Goal: Task Accomplishment & Management: Complete application form

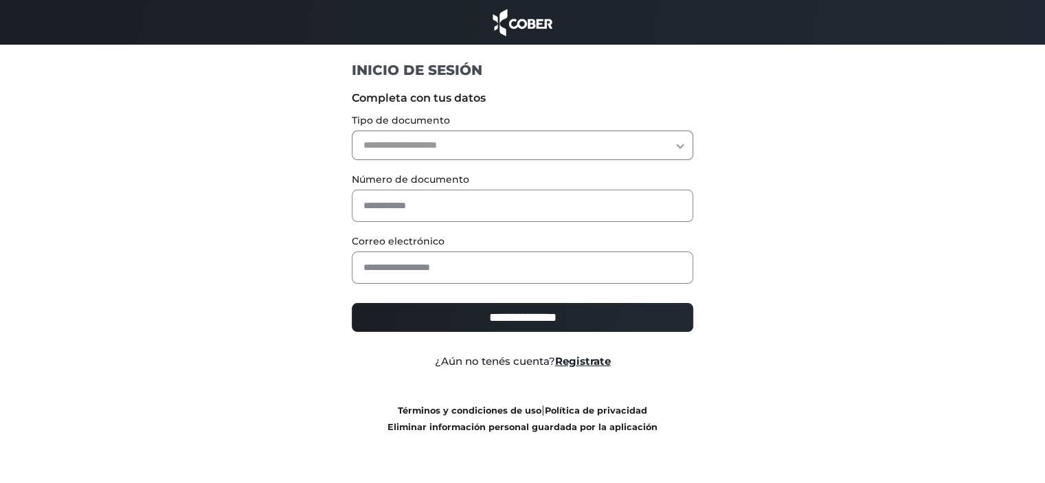
click at [535, 156] on select "**********" at bounding box center [523, 146] width 342 height 30
select select "***"
click at [352, 131] on select "**********" at bounding box center [523, 146] width 342 height 30
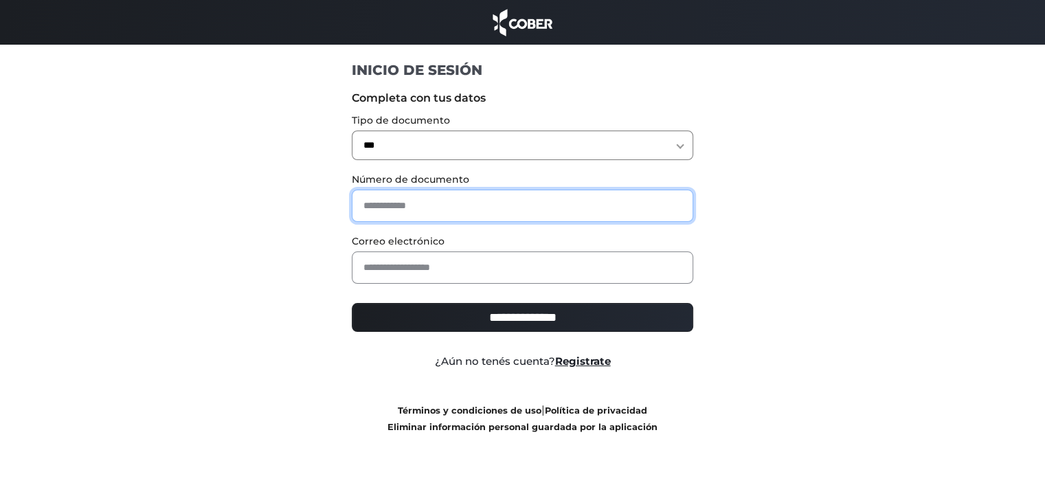
click at [404, 191] on input "text" at bounding box center [523, 206] width 342 height 32
type input "********"
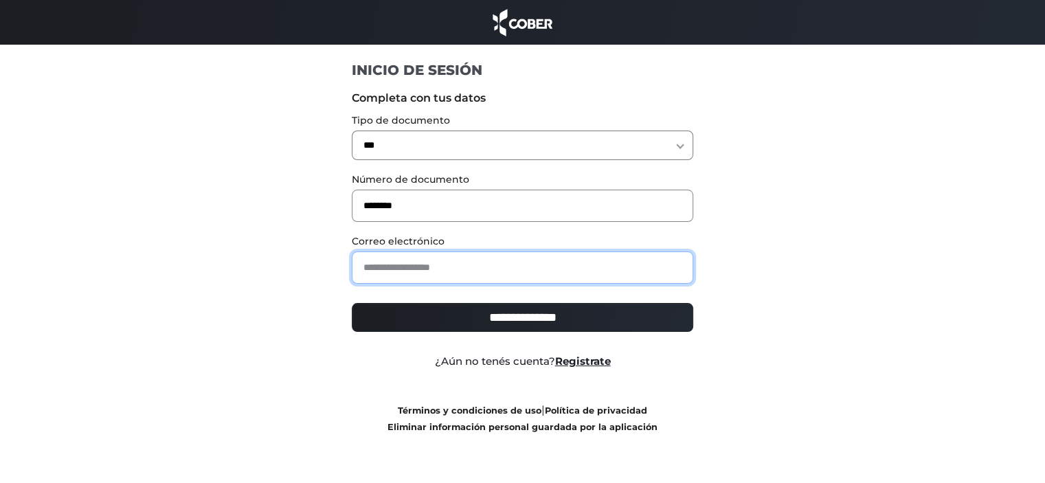
click at [430, 252] on input "email" at bounding box center [523, 268] width 342 height 32
type input "**********"
click at [404, 326] on input "**********" at bounding box center [523, 317] width 342 height 29
type input "**********"
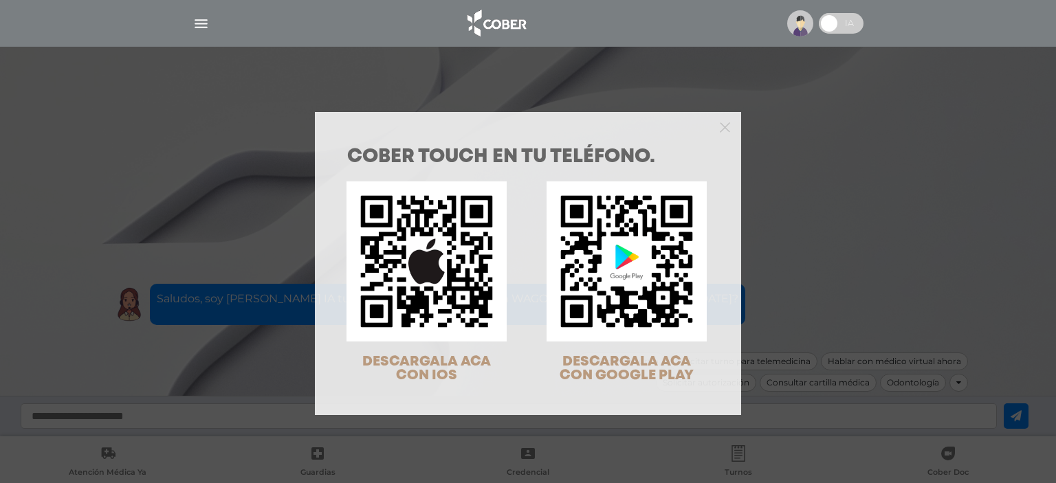
click at [195, 166] on div "COBER TOUCH en tu teléfono. DESCARGALA ACA CON IOS DESCARGALA ACA CON GOOGLE PL…" at bounding box center [528, 241] width 1056 height 483
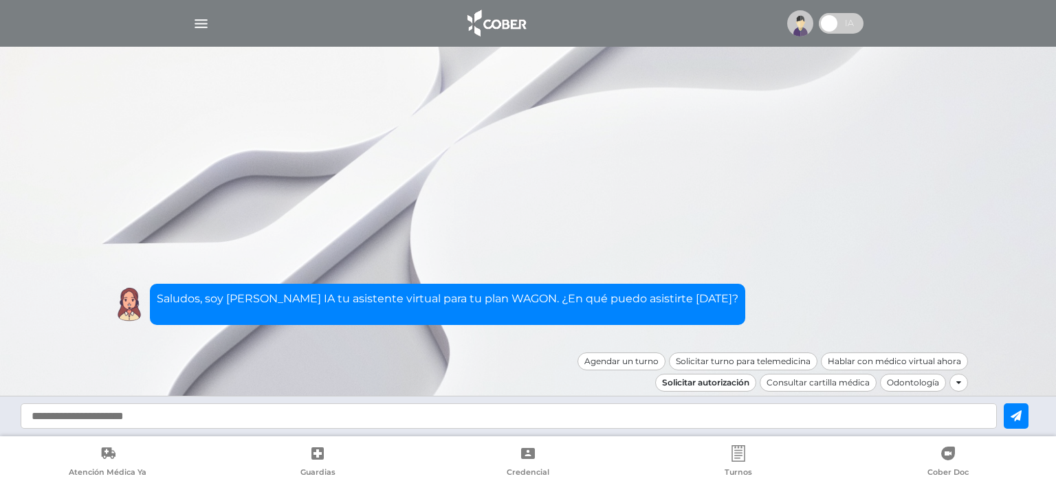
click at [723, 384] on div "Solicitar autorización" at bounding box center [705, 383] width 101 height 18
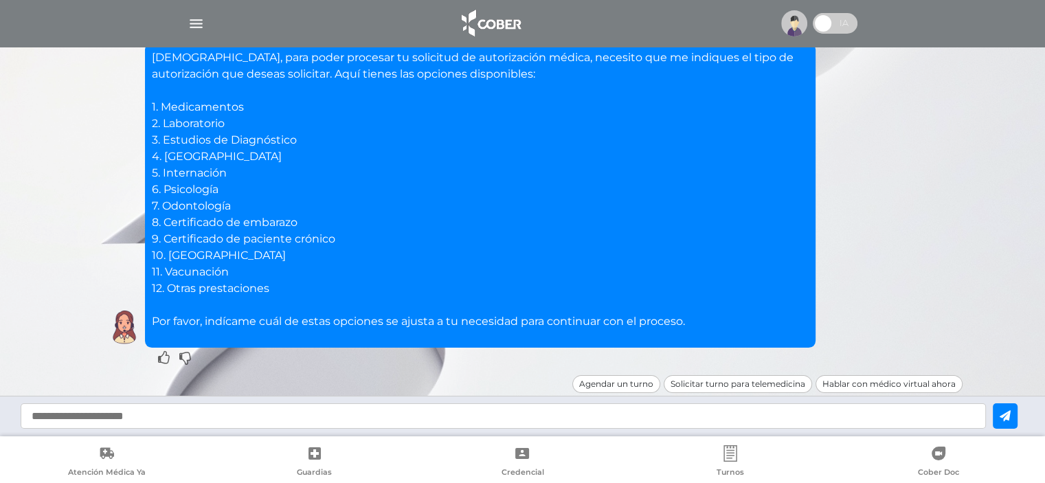
scroll to position [151, 0]
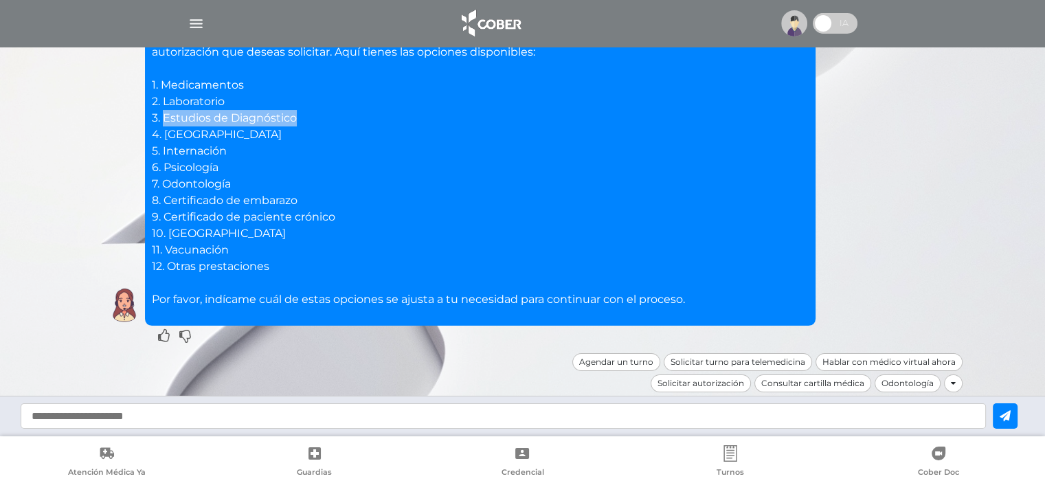
drag, startPoint x: 305, startPoint y: 115, endPoint x: 162, endPoint y: 115, distance: 142.9
click at [162, 115] on p "[DEMOGRAPHIC_DATA], para poder procesar tu solicitud de autorización médica, ne…" at bounding box center [480, 167] width 657 height 280
copy p "Estudios de Diagnóstico"
click at [193, 168] on p "[DEMOGRAPHIC_DATA], para poder procesar tu solicitud de autorización médica, ne…" at bounding box center [480, 167] width 657 height 280
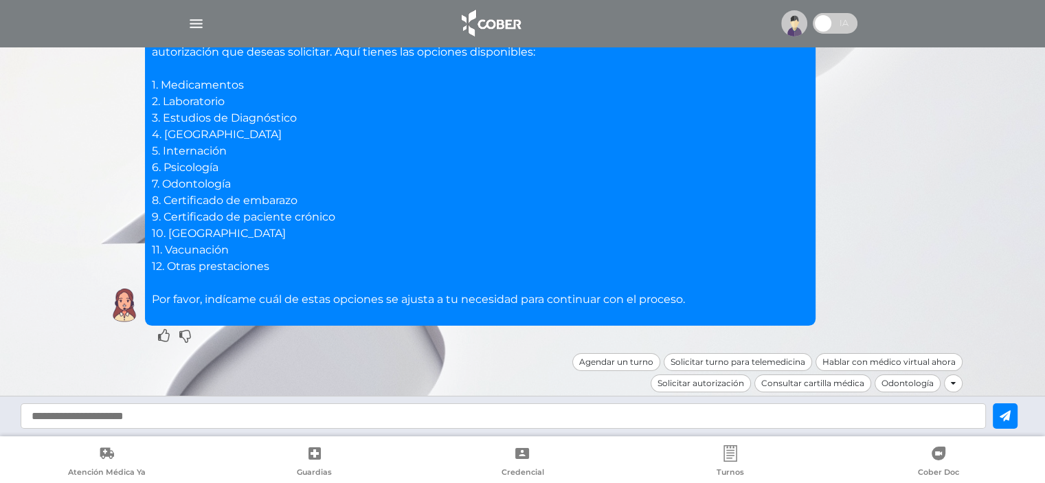
click at [201, 177] on p "[DEMOGRAPHIC_DATA], para poder procesar tu solicitud de autorización médica, ne…" at bounding box center [480, 167] width 657 height 280
click at [215, 192] on p "[DEMOGRAPHIC_DATA], para poder procesar tu solicitud de autorización médica, ne…" at bounding box center [480, 167] width 657 height 280
copy p "Odontología"
drag, startPoint x: 164, startPoint y: 201, endPoint x: 353, endPoint y: 198, distance: 189.0
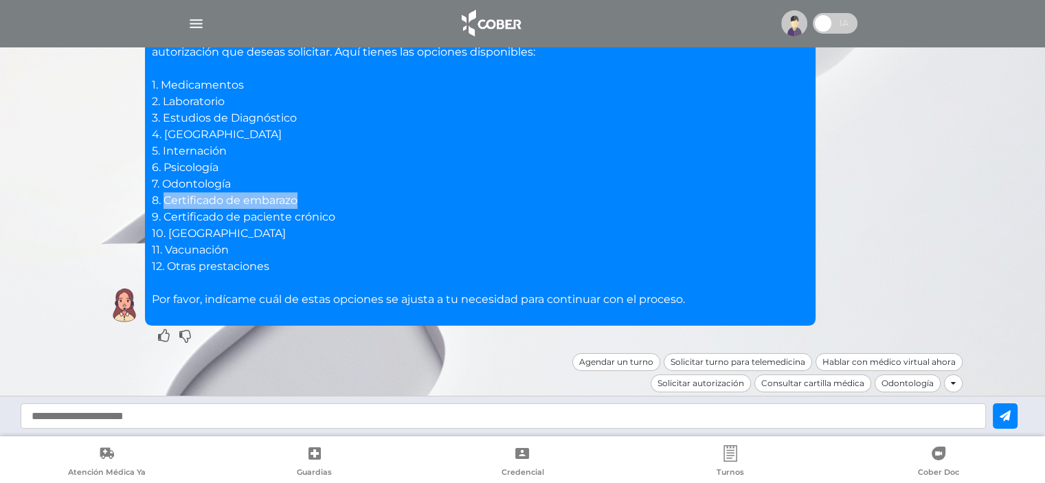
click at [353, 198] on p "[DEMOGRAPHIC_DATA], para poder procesar tu solicitud de autorización médica, ne…" at bounding box center [480, 167] width 657 height 280
copy p "Certificado de embarazo"
click at [175, 232] on p "[DEMOGRAPHIC_DATA], para poder procesar tu solicitud de autorización médica, ne…" at bounding box center [480, 167] width 657 height 280
copy p "Reintegro"
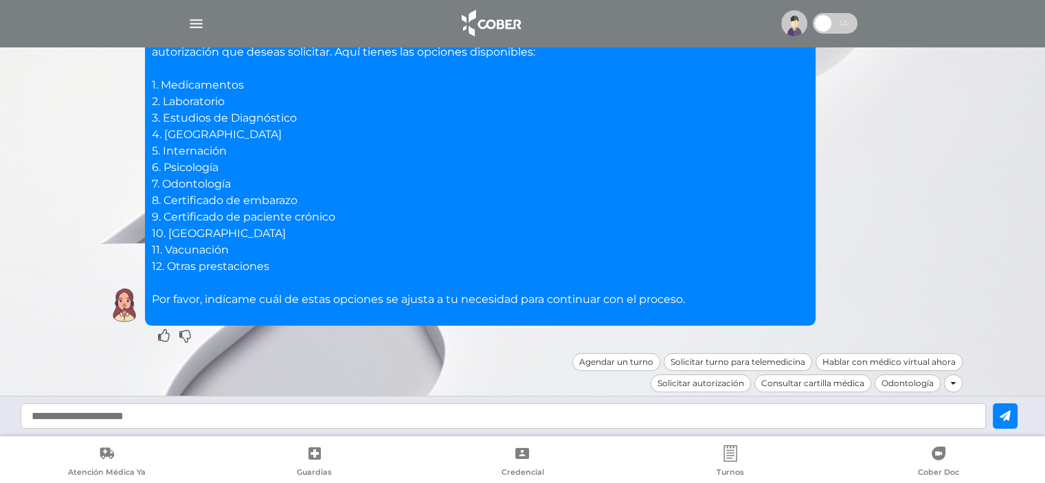
click at [202, 87] on p "[DEMOGRAPHIC_DATA], para poder procesar tu solicitud de autorización médica, ne…" at bounding box center [480, 167] width 657 height 280
copy p "Medicamentos"
click at [186, 134] on p "[DEMOGRAPHIC_DATA], para poder procesar tu solicitud de autorización médica, ne…" at bounding box center [480, 167] width 657 height 280
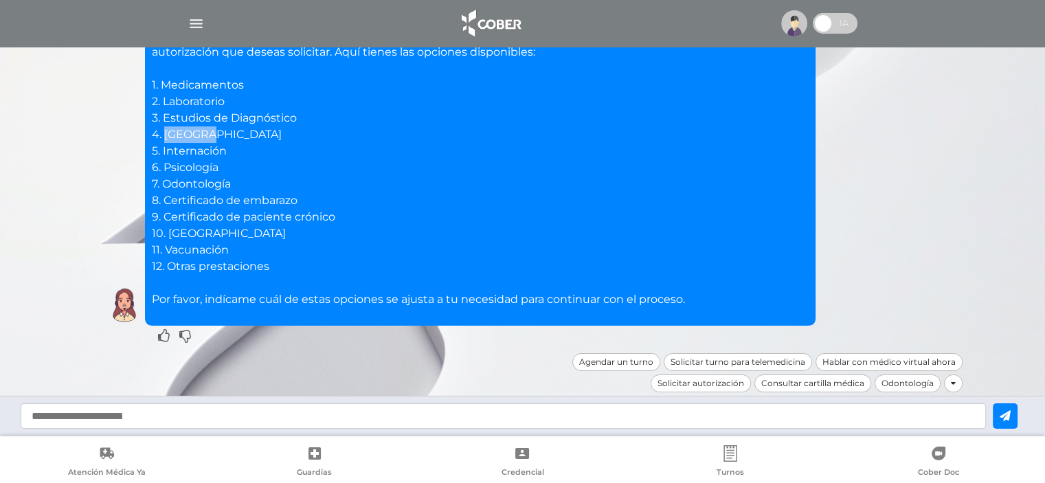
copy p "Cirugía"
click at [194, 146] on p "[DEMOGRAPHIC_DATA], para poder procesar tu solicitud de autorización médica, ne…" at bounding box center [480, 167] width 657 height 280
copy p "Internación"
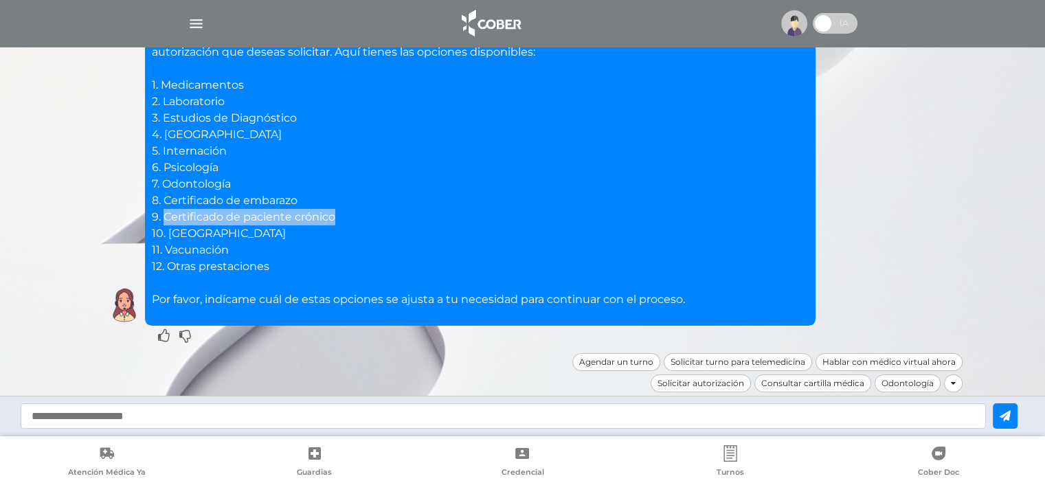
drag, startPoint x: 164, startPoint y: 216, endPoint x: 347, endPoint y: 219, distance: 183.5
click at [348, 218] on p "[DEMOGRAPHIC_DATA], para poder procesar tu solicitud de autorización médica, ne…" at bounding box center [480, 167] width 657 height 280
copy p "Certificado de paciente crónico"
click at [201, 170] on p "[DEMOGRAPHIC_DATA], para poder procesar tu solicitud de autorización médica, ne…" at bounding box center [480, 167] width 657 height 280
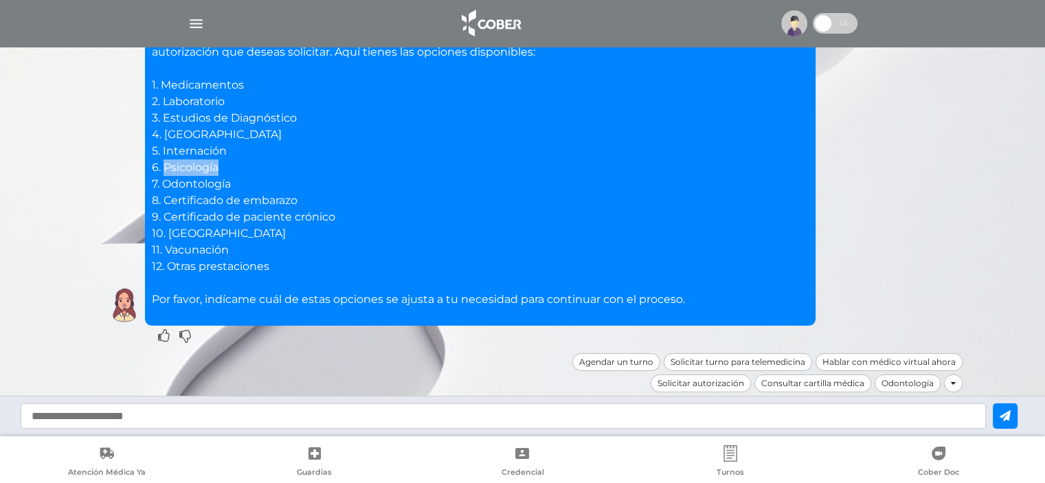
click at [201, 170] on p "[DEMOGRAPHIC_DATA], para poder procesar tu solicitud de autorización médica, ne…" at bounding box center [480, 167] width 657 height 280
copy p "Psicología"
drag, startPoint x: 294, startPoint y: 271, endPoint x: 168, endPoint y: 269, distance: 125.8
click at [168, 269] on p "[DEMOGRAPHIC_DATA], para poder procesar tu solicitud de autorización médica, ne…" at bounding box center [480, 167] width 657 height 280
drag, startPoint x: 199, startPoint y: 322, endPoint x: 219, endPoint y: 417, distance: 96.9
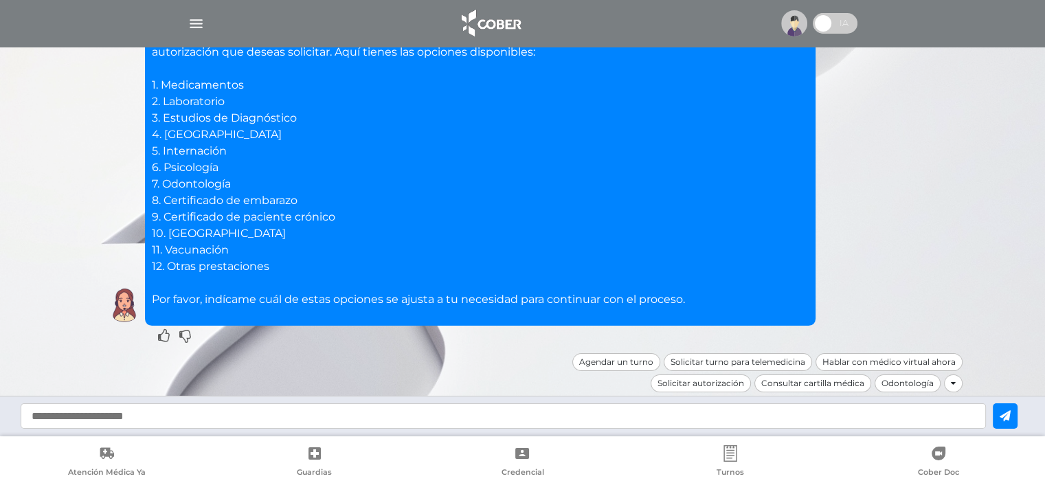
drag, startPoint x: 219, startPoint y: 417, endPoint x: 179, endPoint y: 255, distance: 167.2
click at [180, 254] on p "[DEMOGRAPHIC_DATA], para poder procesar tu solicitud de autorización médica, ne…" at bounding box center [480, 167] width 657 height 280
drag, startPoint x: 170, startPoint y: 265, endPoint x: 300, endPoint y: 263, distance: 130.6
click at [303, 263] on p "[DEMOGRAPHIC_DATA], para poder procesar tu solicitud de autorización médica, ne…" at bounding box center [480, 167] width 657 height 280
copy p "Otras prestaciones"
